Goal: Task Accomplishment & Management: Manage account settings

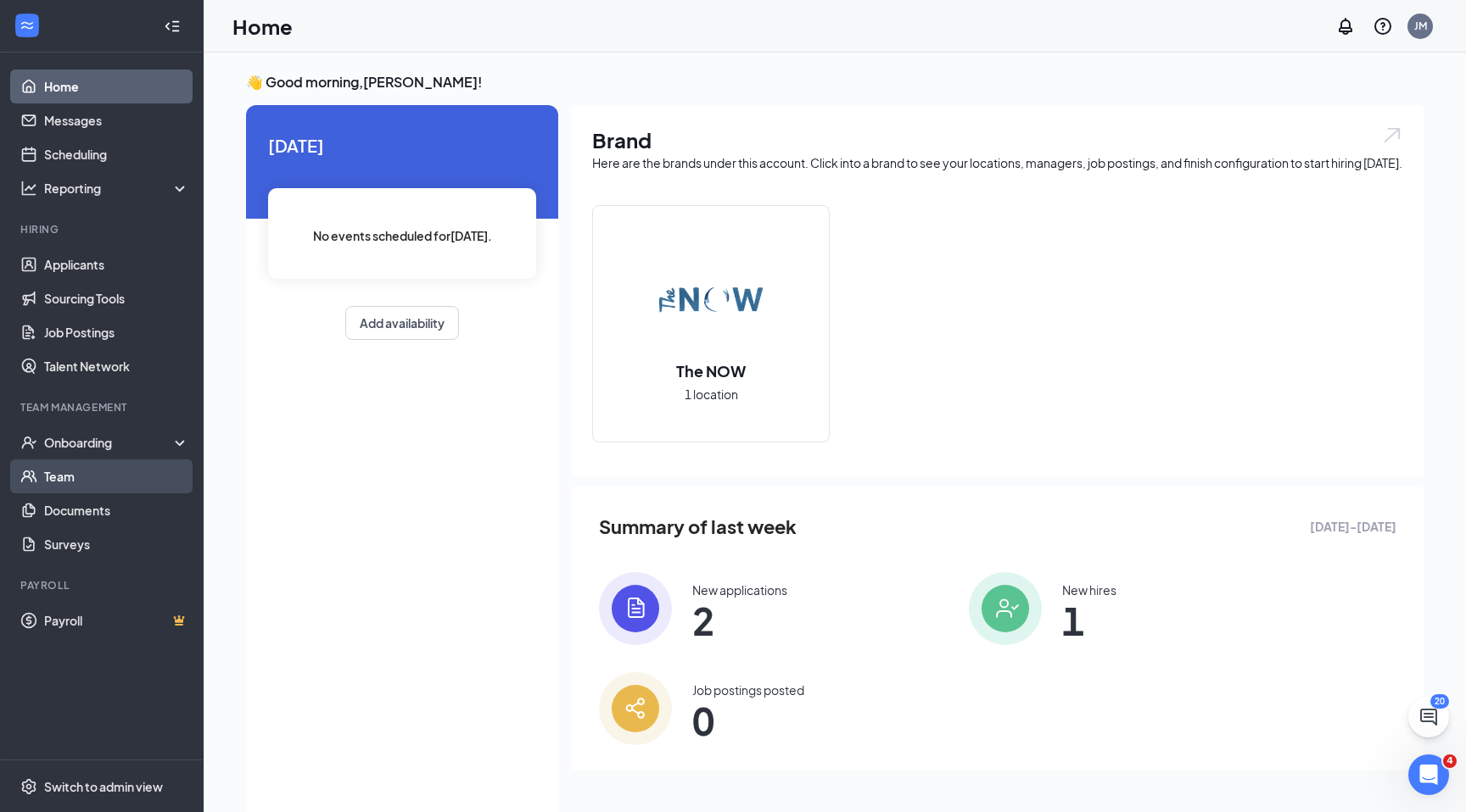
click at [74, 459] on link "Team" at bounding box center [116, 476] width 145 height 34
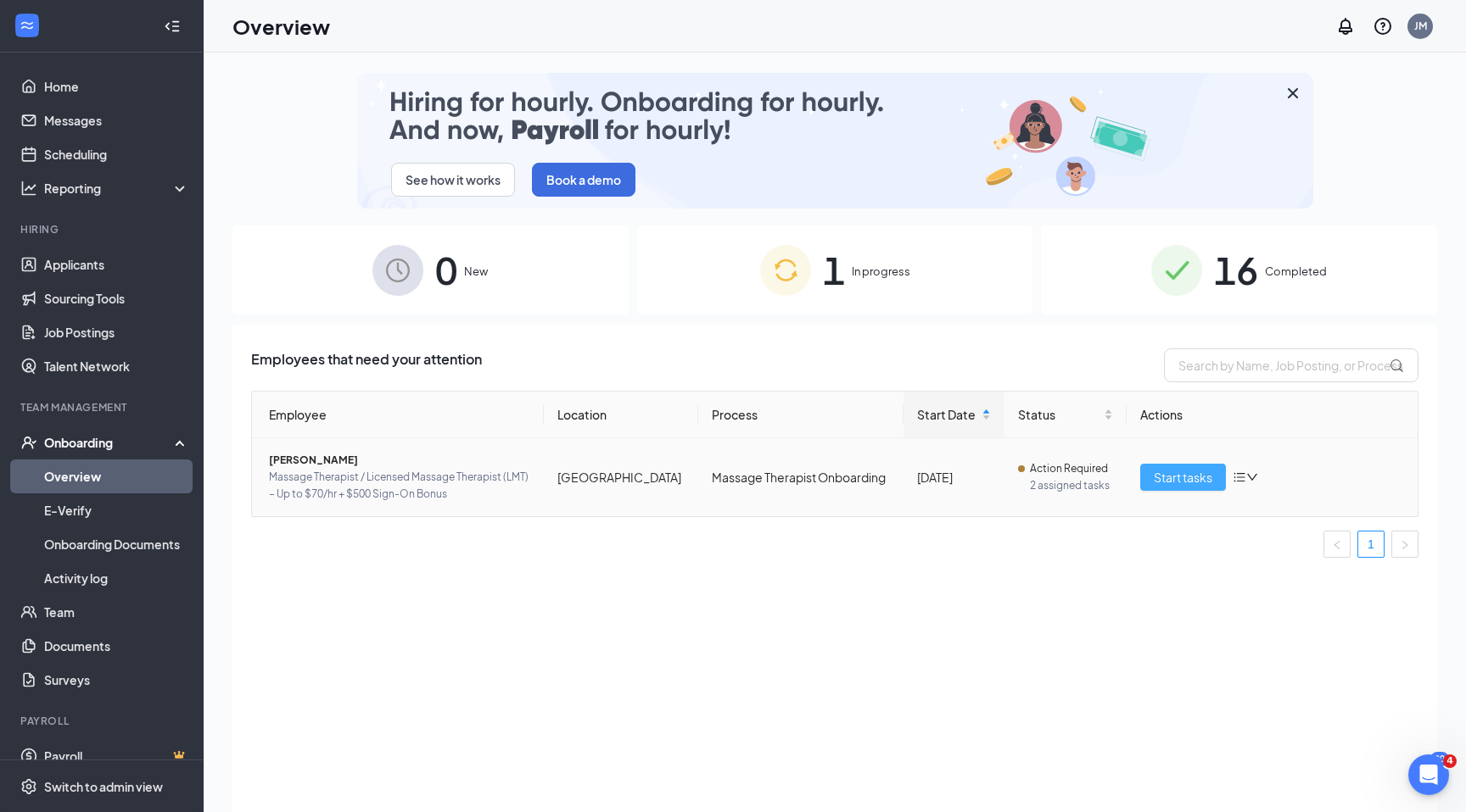
click at [1164, 468] on span "Start tasks" at bounding box center [1182, 477] width 59 height 18
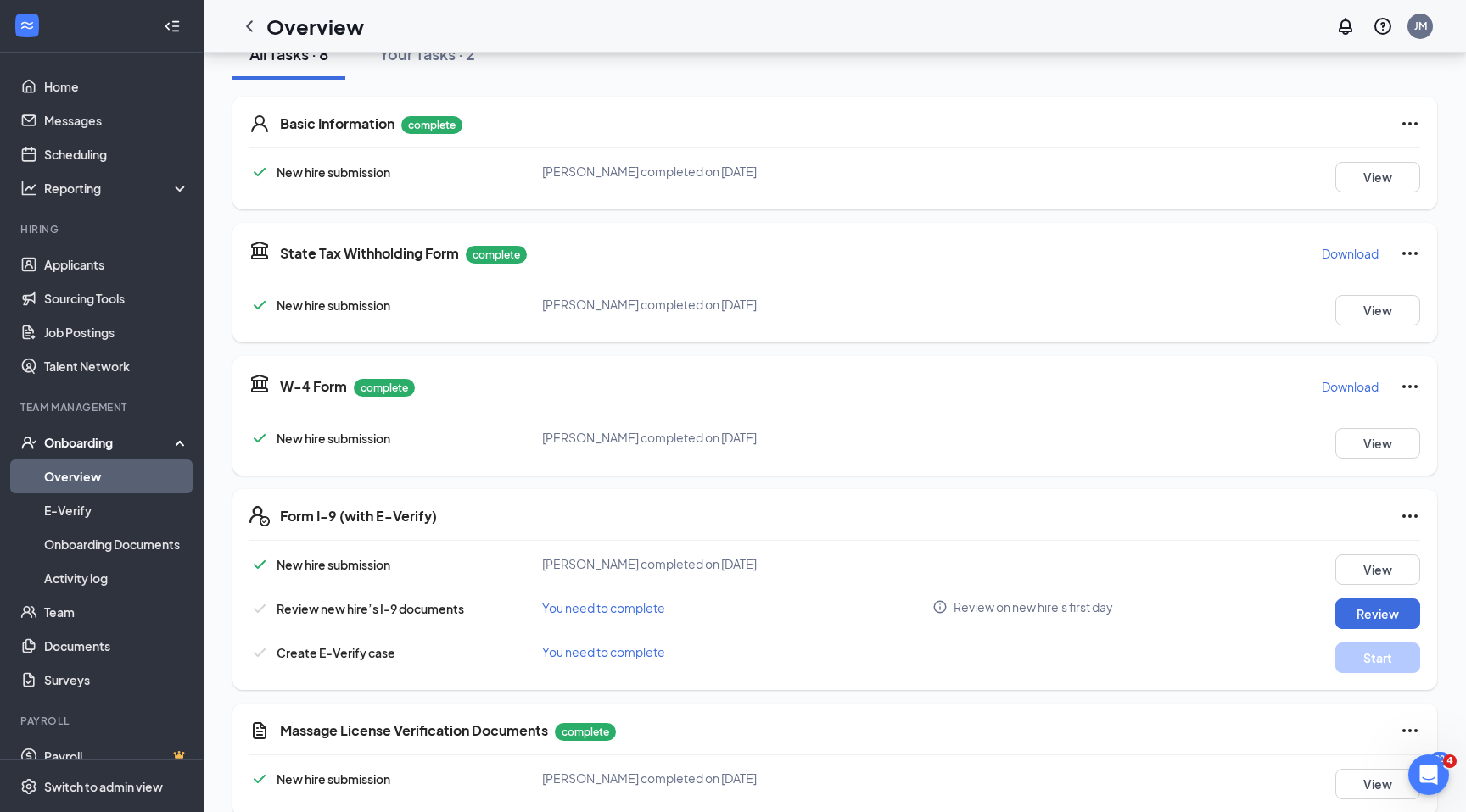
scroll to position [226, 0]
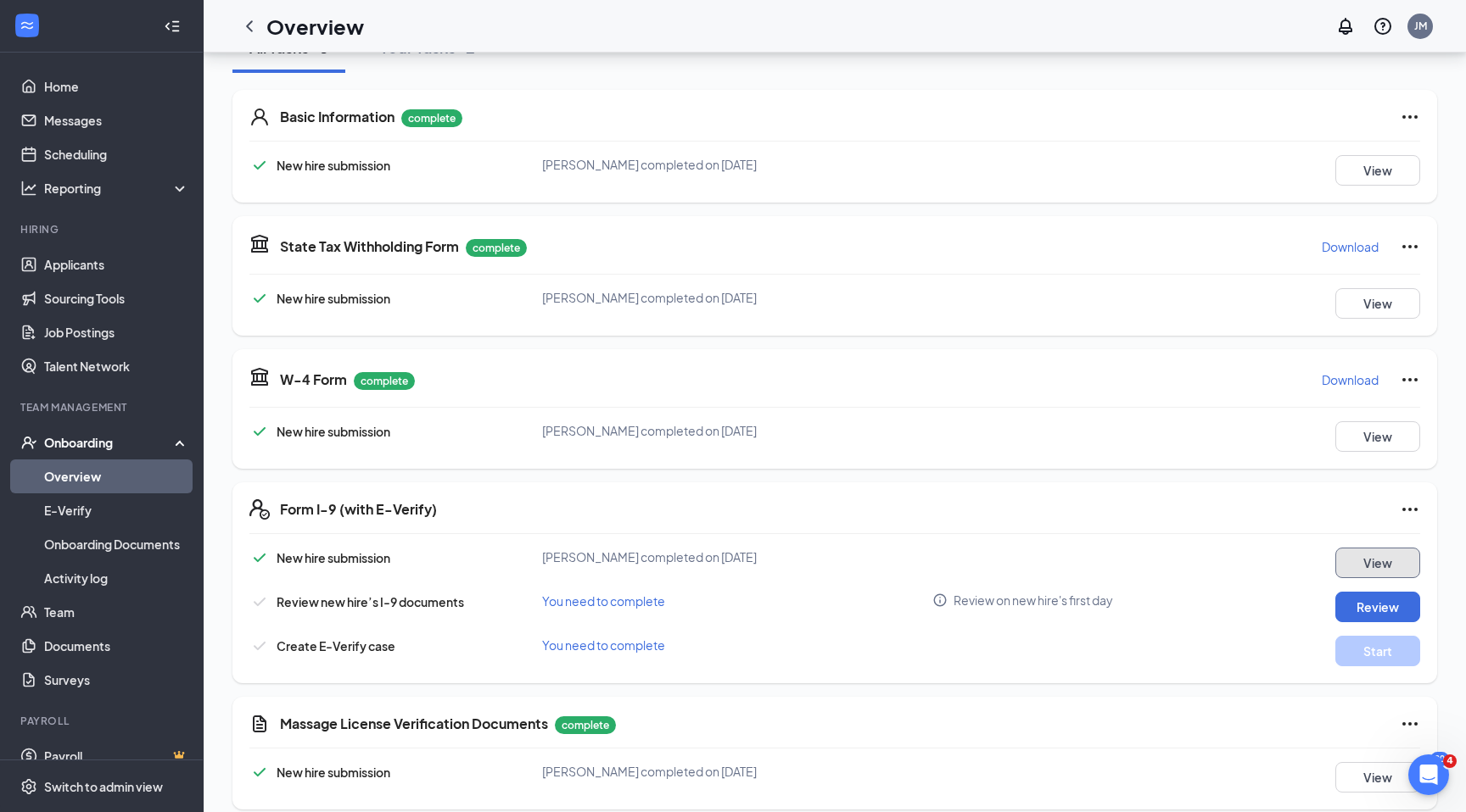
click at [1348, 568] on button "View" at bounding box center [1377, 563] width 85 height 31
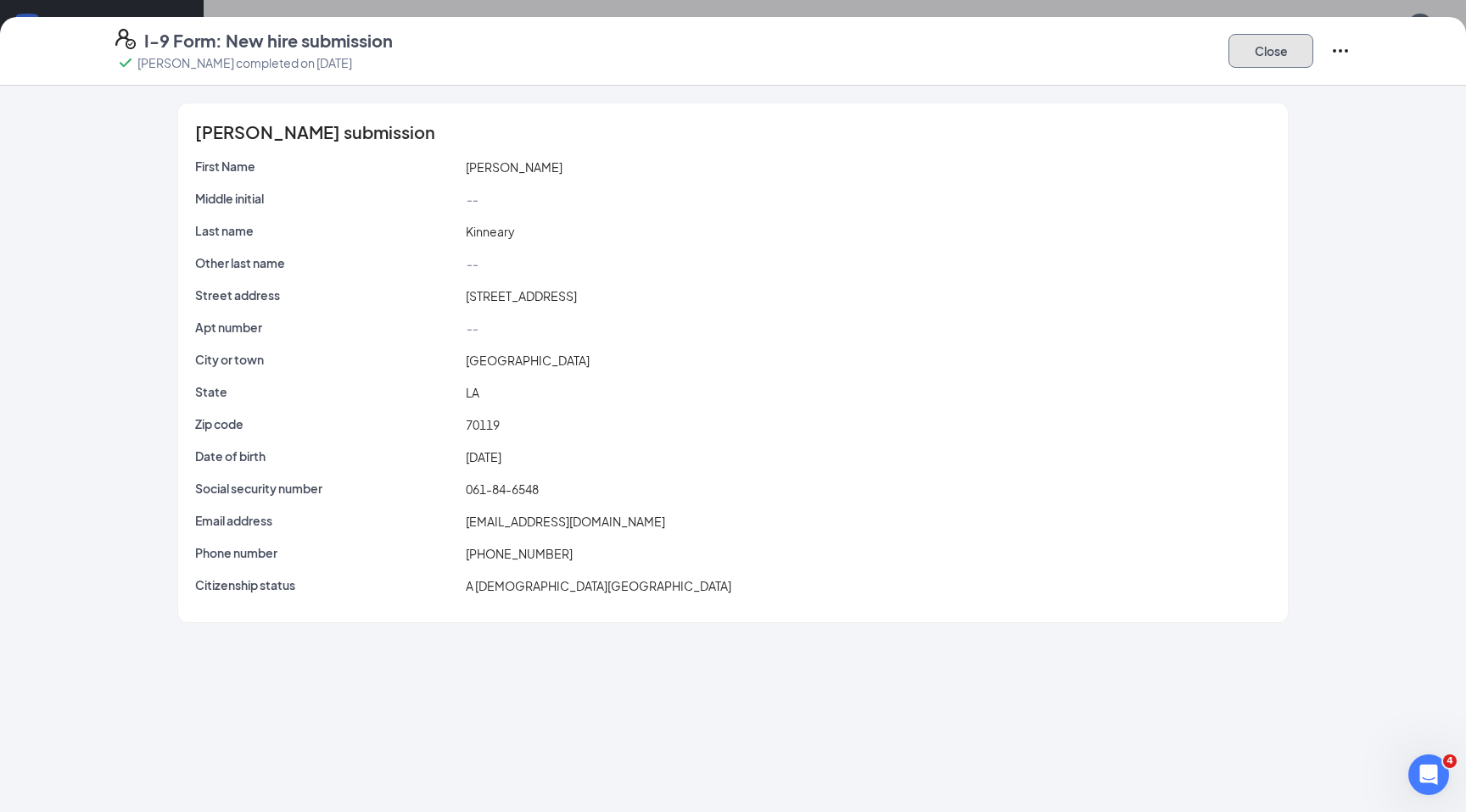
click at [1270, 54] on button "Close" at bounding box center [1270, 51] width 85 height 34
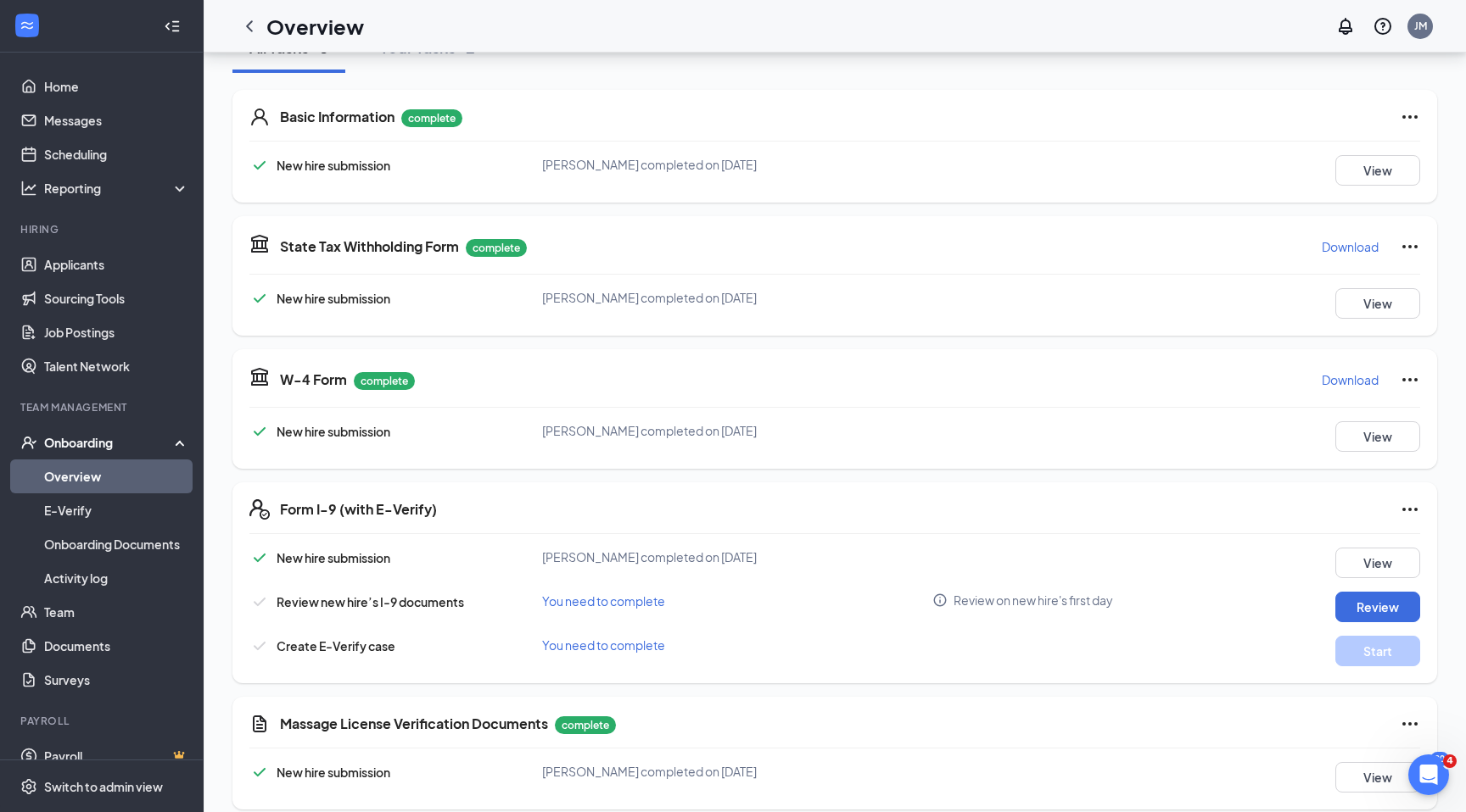
click at [621, 605] on span "You need to complete" at bounding box center [603, 600] width 123 height 15
click at [1381, 609] on button "Review" at bounding box center [1377, 607] width 85 height 31
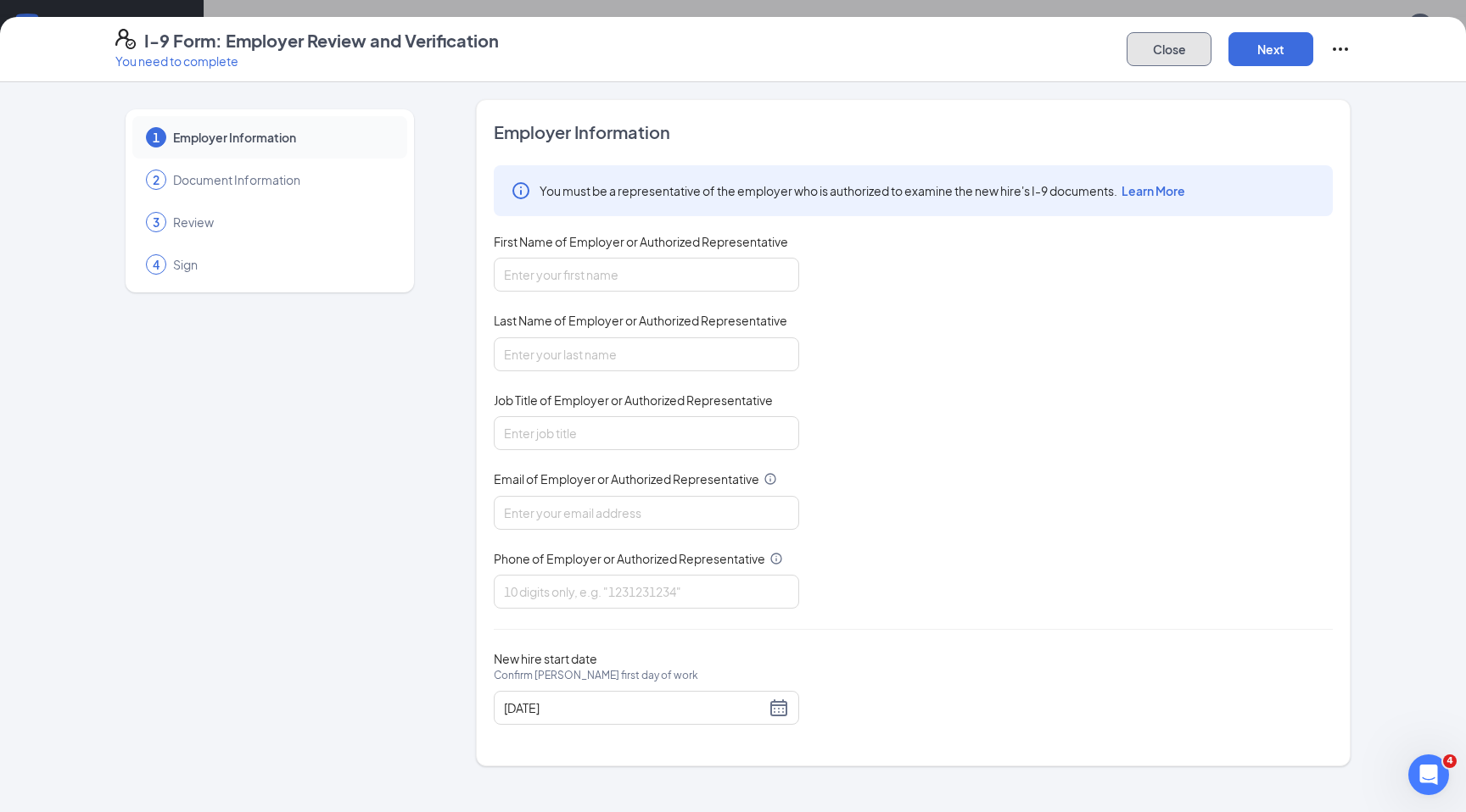
click at [1192, 45] on button "Close" at bounding box center [1169, 49] width 85 height 34
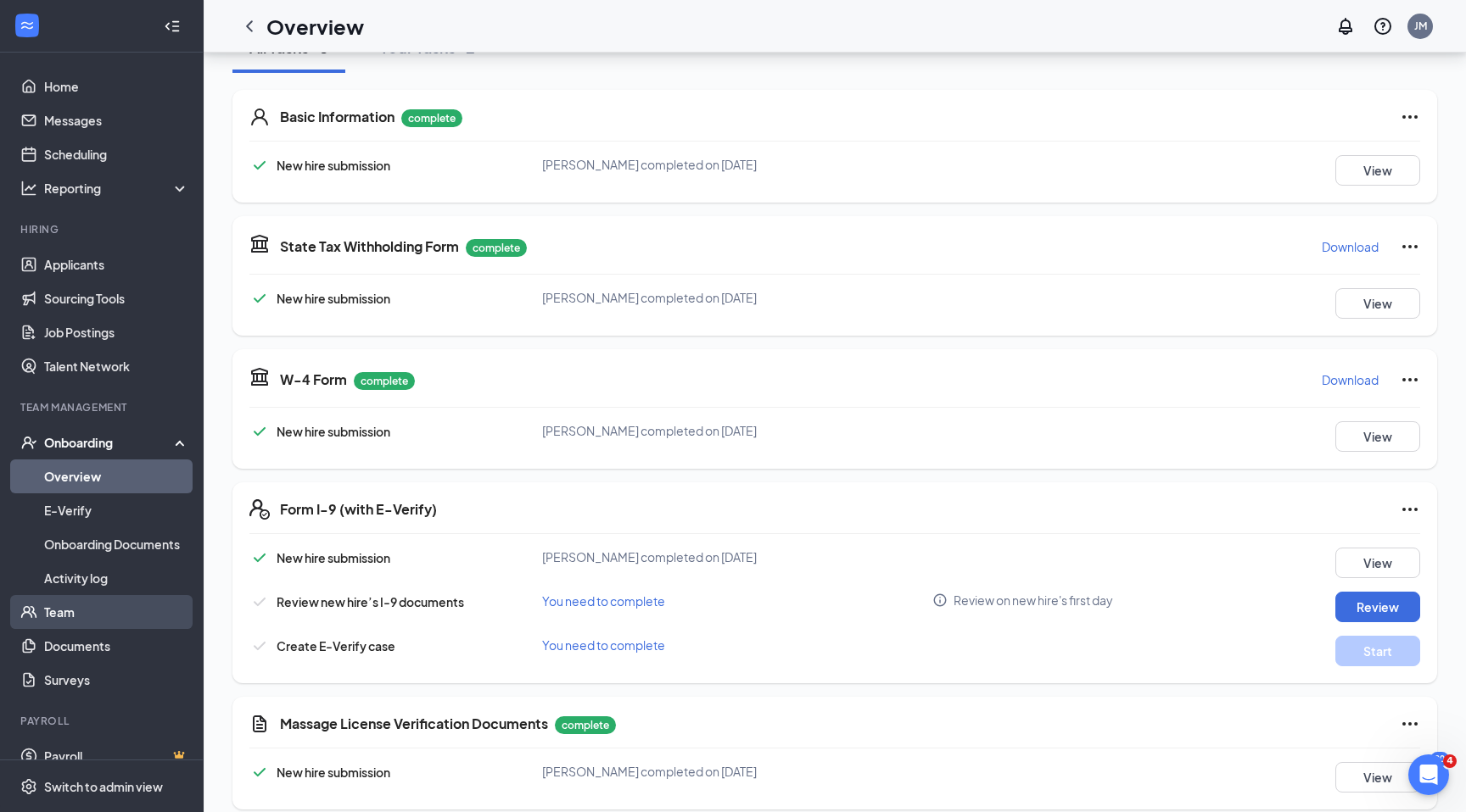
click at [61, 607] on link "Team" at bounding box center [116, 612] width 145 height 34
